Goal: Transaction & Acquisition: Purchase product/service

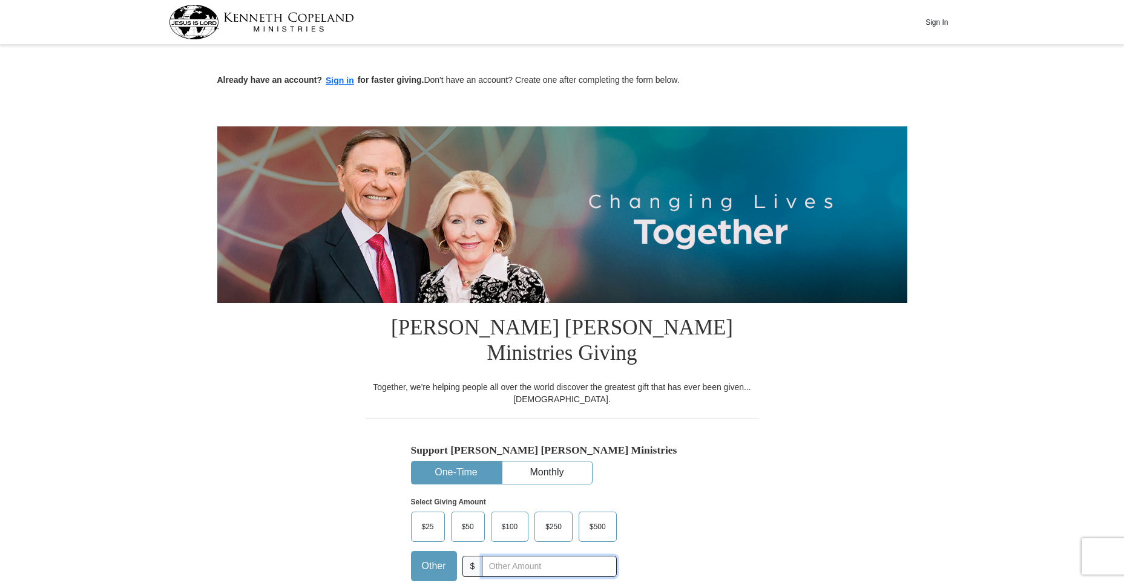
click at [488, 556] on input "text" at bounding box center [549, 566] width 134 height 21
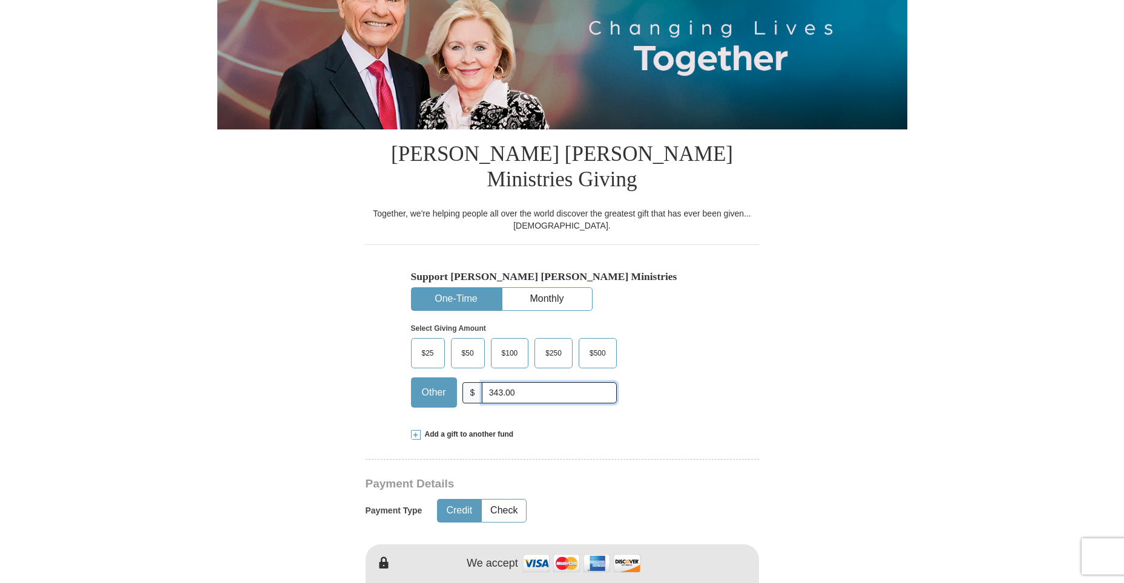
scroll to position [182, 0]
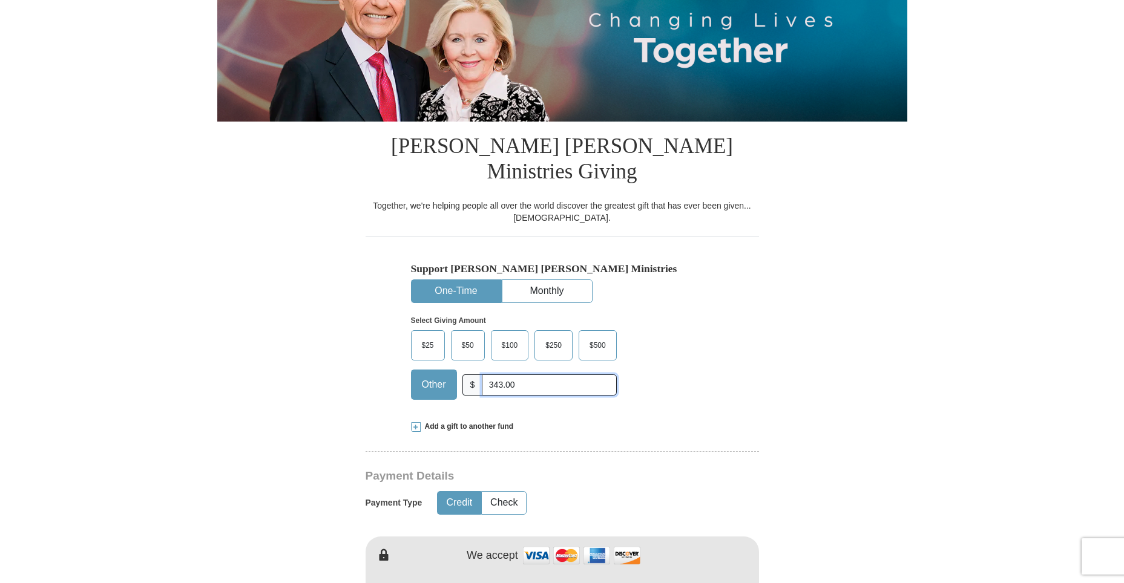
type input "343.00"
click at [464, 492] on button "Credit" at bounding box center [459, 503] width 43 height 22
click at [542, 543] on img at bounding box center [581, 556] width 121 height 26
click at [536, 543] on img at bounding box center [581, 556] width 121 height 26
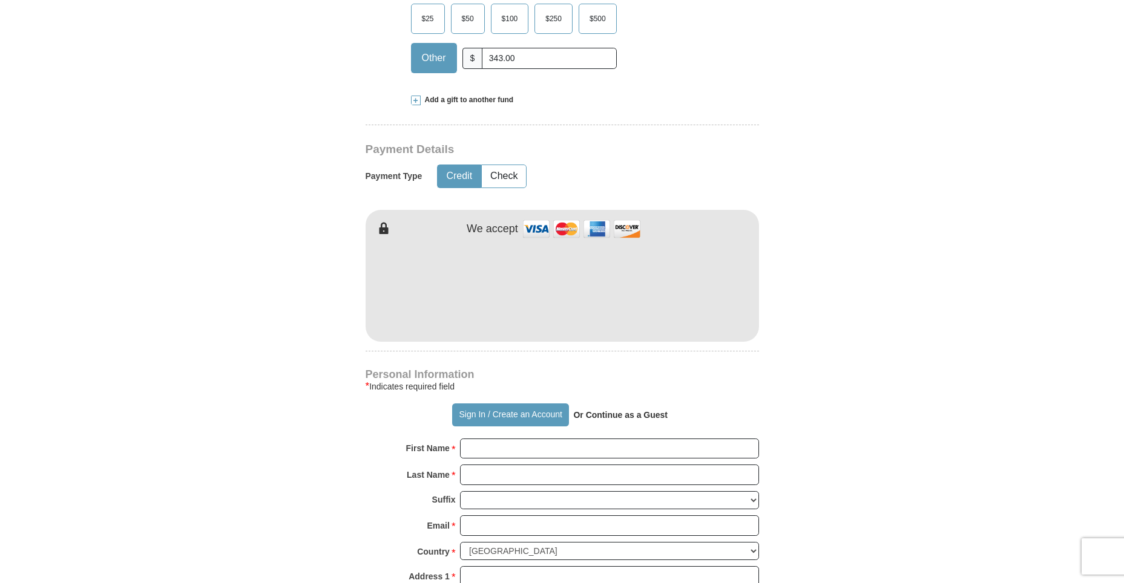
scroll to position [545, 0]
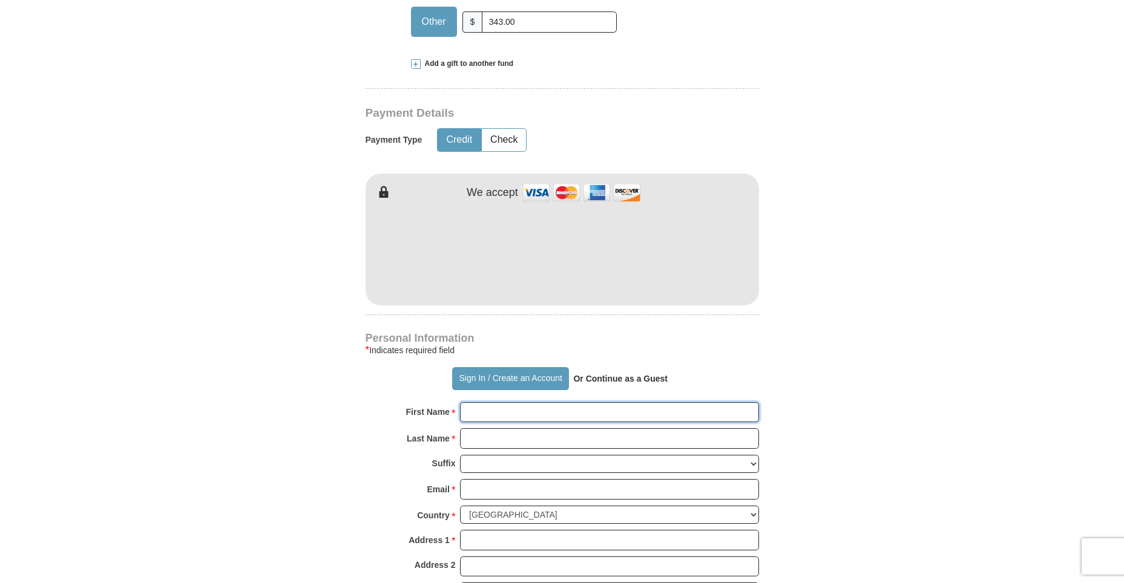
click at [482, 402] on input "First Name *" at bounding box center [609, 412] width 299 height 21
type input "[PERSON_NAME]"
type input "[EMAIL_ADDRESS][DOMAIN_NAME]"
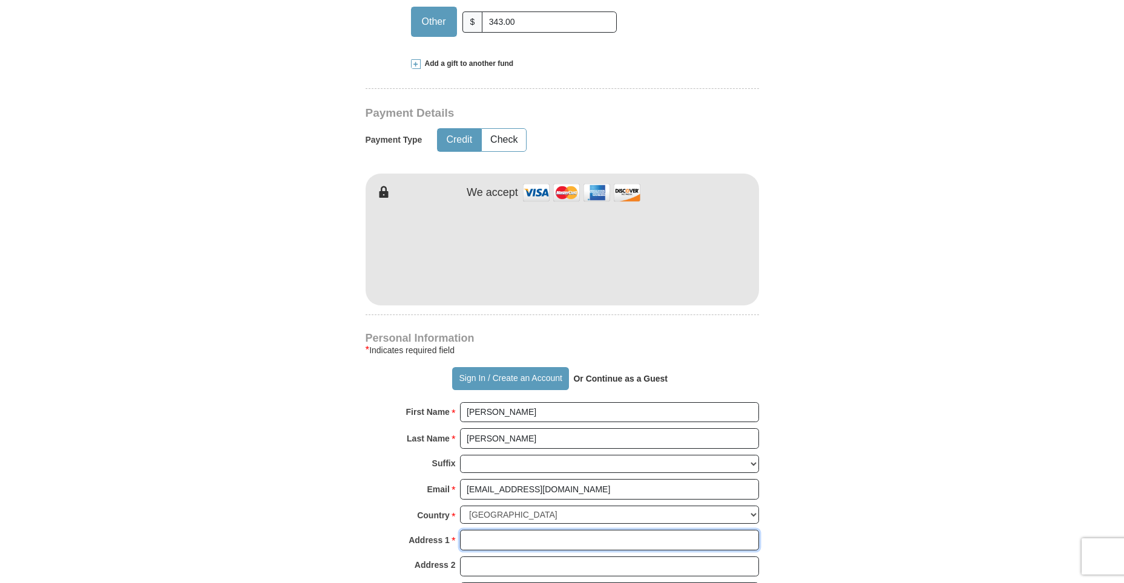
type input "12chalybeateroad"
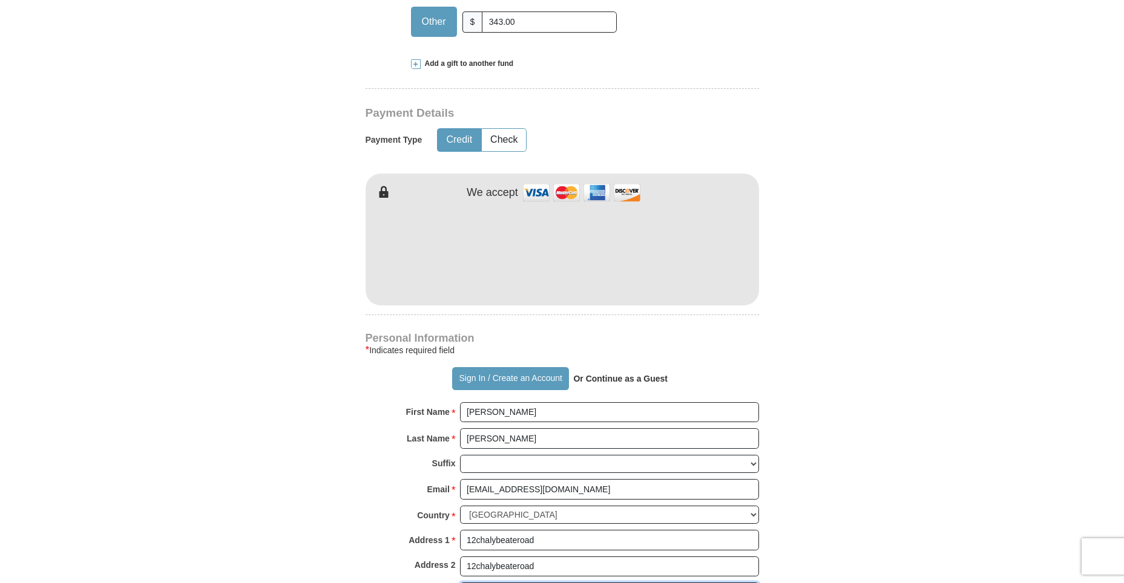
type input "fuquayvarina"
type input "27526"
type input "HARRIETTESTEPHE"
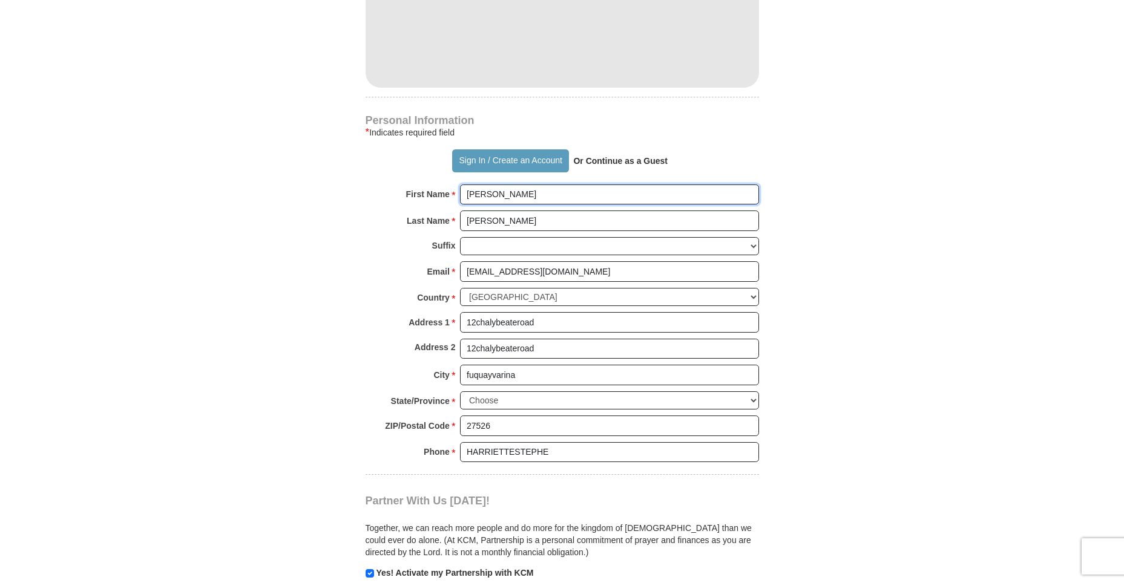
scroll to position [787, 0]
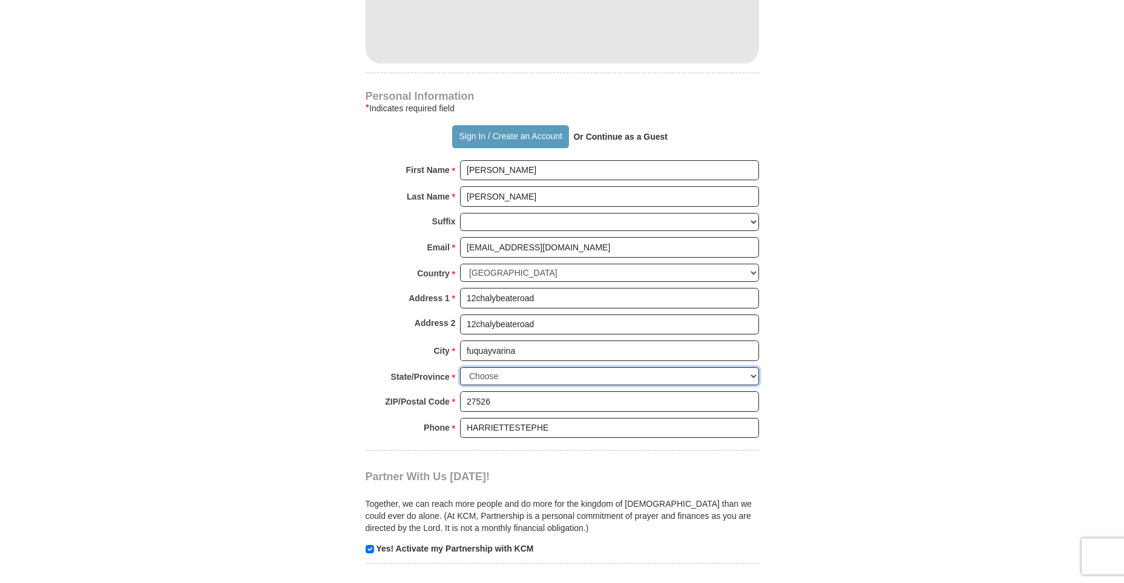
click at [516, 367] on select "Choose [US_STATE] [US_STATE] [US_STATE] [US_STATE] [US_STATE] Armed Forces Amer…" at bounding box center [609, 376] width 299 height 19
select select "NC"
click at [460, 367] on select "Choose [US_STATE] [US_STATE] [US_STATE] [US_STATE] [US_STATE] Armed Forces Amer…" at bounding box center [609, 376] width 299 height 19
click at [471, 125] on button "Sign In / Create an Account" at bounding box center [510, 136] width 117 height 23
